Goal: Entertainment & Leisure: Consume media (video, audio)

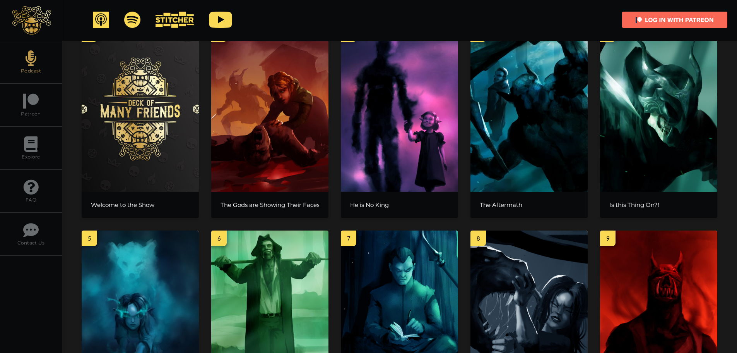
scroll to position [232, 0]
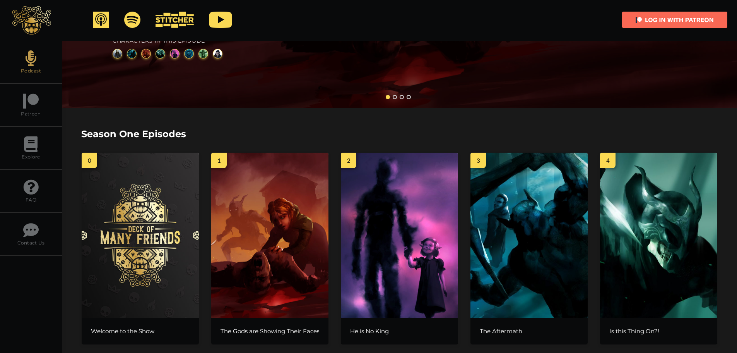
click at [243, 198] on img at bounding box center [269, 234] width 117 height 165
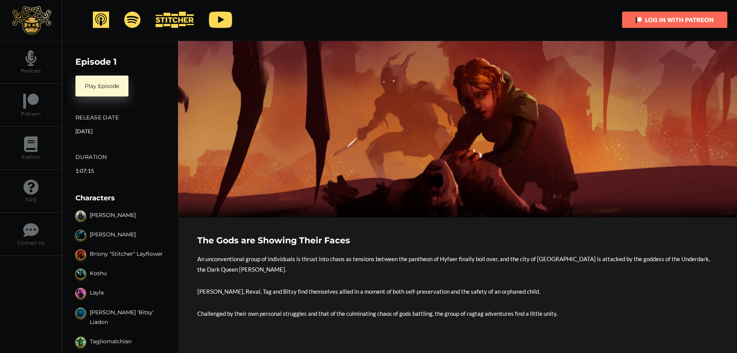
click at [99, 86] on link "Play Episode" at bounding box center [101, 85] width 53 height 21
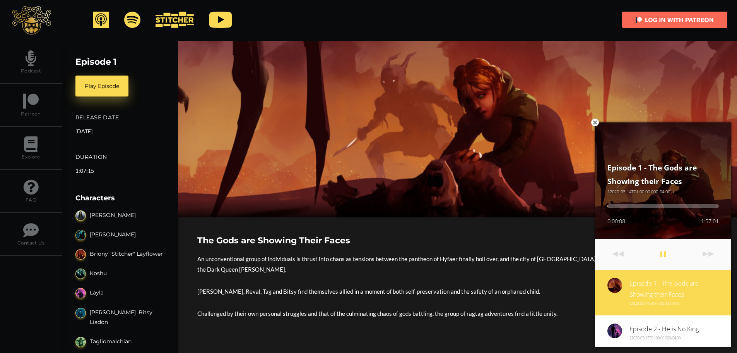
click at [595, 121] on icon at bounding box center [595, 123] width 4 height 6
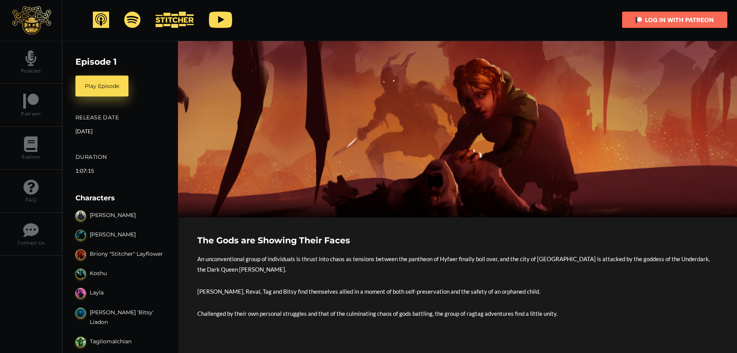
click at [218, 22] on img at bounding box center [220, 20] width 23 height 16
